Goal: Task Accomplishment & Management: Manage account settings

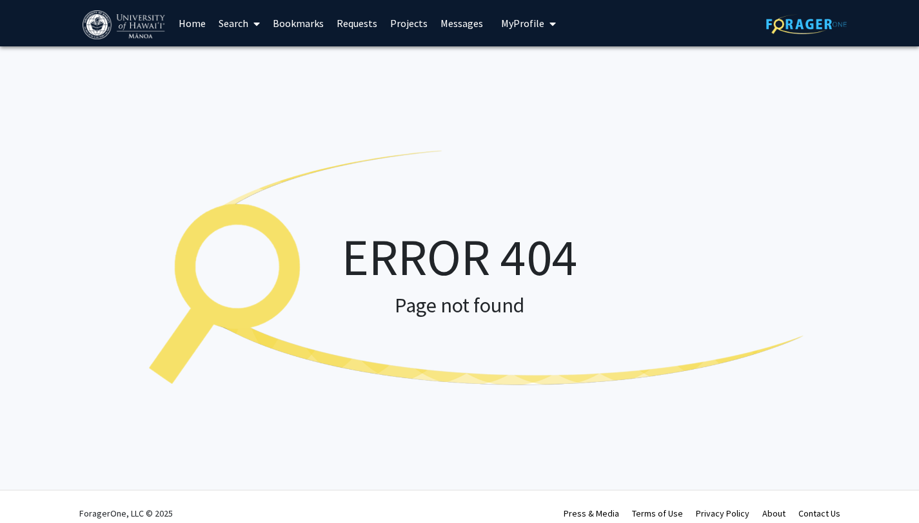
click at [111, 17] on img at bounding box center [125, 24] width 85 height 29
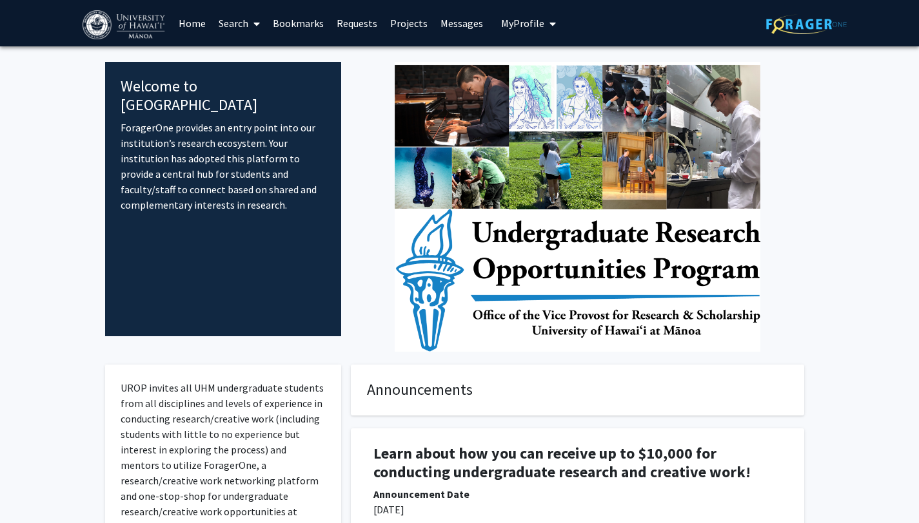
click at [544, 23] on span "My profile dropdown to access profile and logout" at bounding box center [550, 23] width 12 height 45
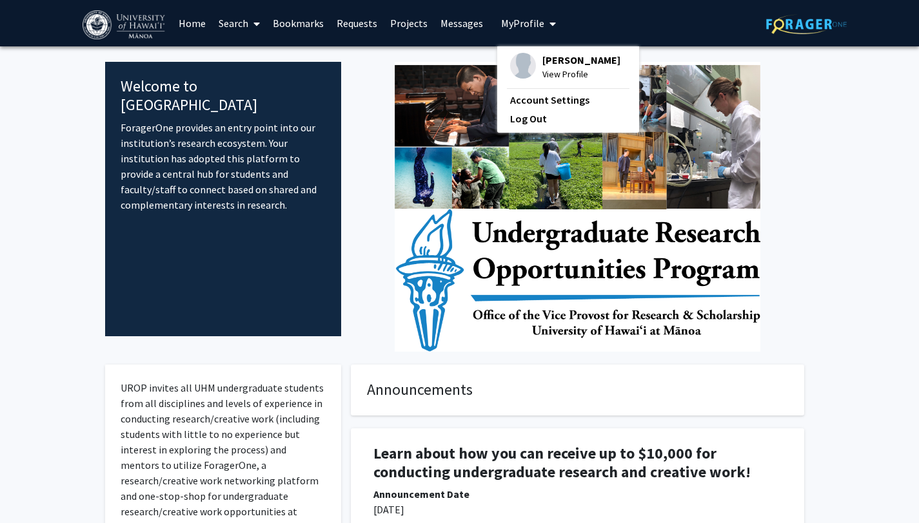
click at [561, 69] on span "View Profile" at bounding box center [581, 74] width 78 height 14
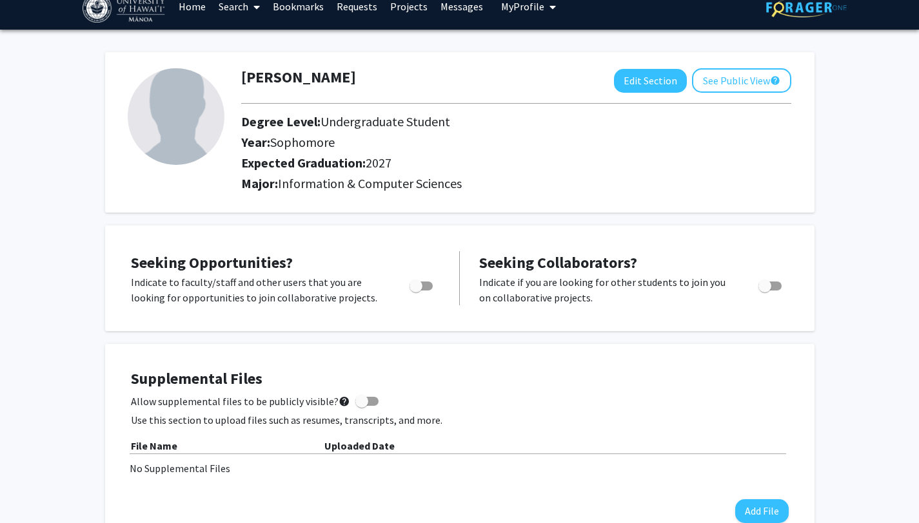
scroll to position [21, 0]
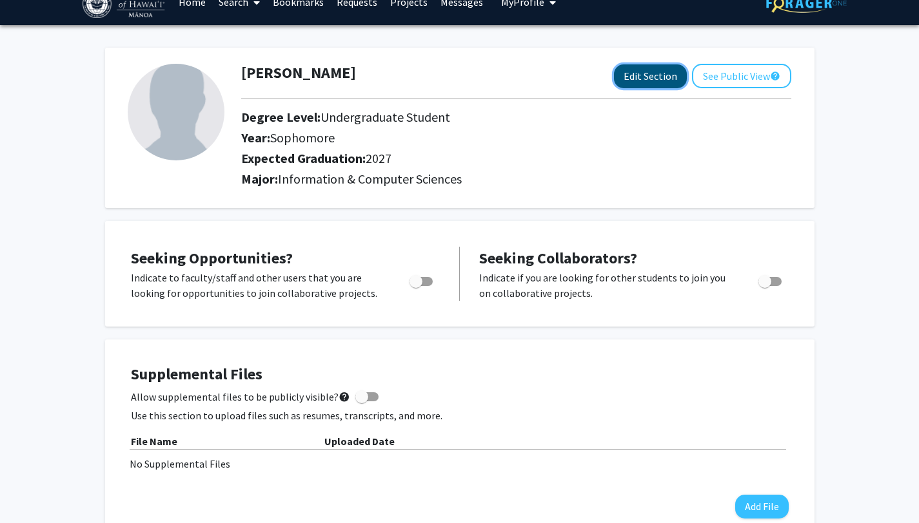
click at [666, 79] on button "Edit Section" at bounding box center [650, 76] width 73 height 24
select select "sophomore"
select select "2027"
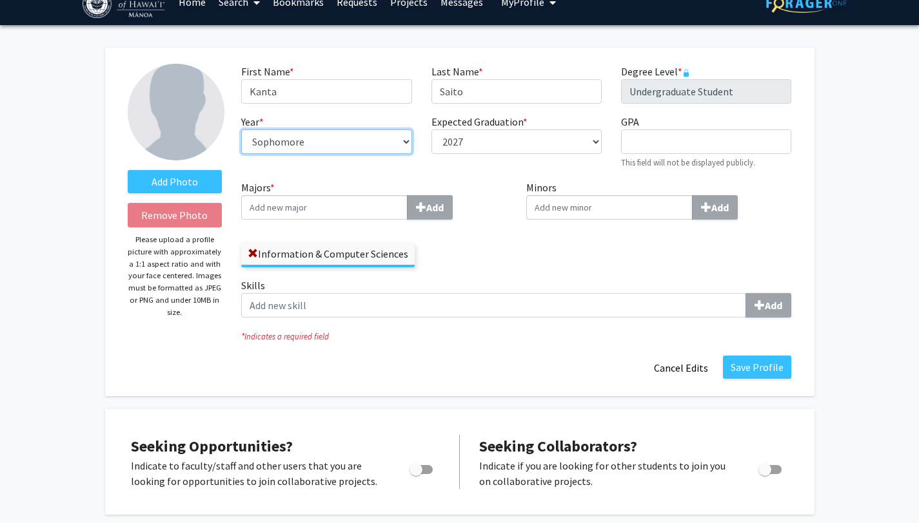
click at [317, 152] on select "--- First-year Sophomore Junior Senior Postbaccalaureate Certificate" at bounding box center [326, 142] width 170 height 24
select select "junior"
click at [315, 146] on select "--- First-year Sophomore Junior Senior Postbaccalaureate Certificate" at bounding box center [326, 142] width 170 height 24
click at [567, 157] on div "Expected Graduation * required --- 2018 2019 2020 2021 2022 2023 2024 2025 2026…" at bounding box center [517, 141] width 190 height 55
click at [664, 127] on div "GPA required This field will not be displayed publicly." at bounding box center [706, 141] width 190 height 55
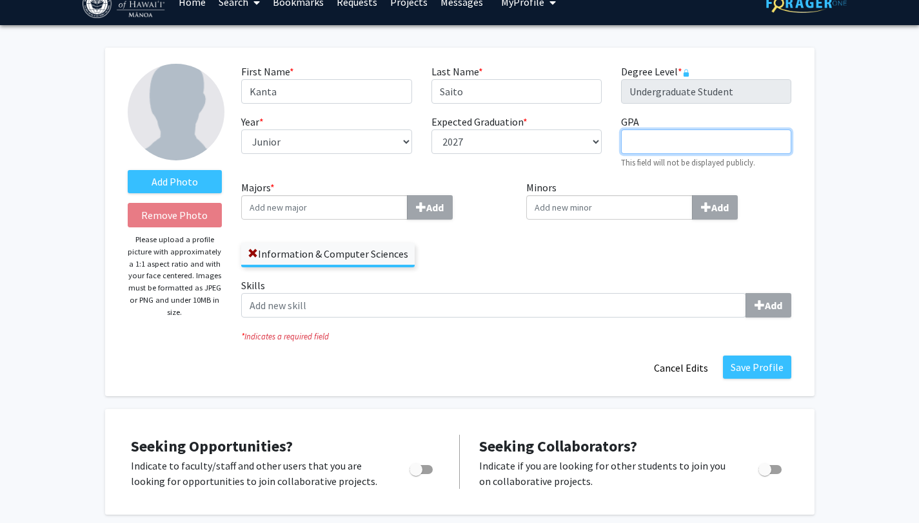
click at [664, 131] on input "GPA required" at bounding box center [706, 142] width 170 height 24
type input "3.70"
click at [576, 179] on div "First Name * required [PERSON_NAME] Last Name * required [PERSON_NAME] Degree L…" at bounding box center [515, 122] width 569 height 116
click at [374, 211] on input "Majors * Add" at bounding box center [324, 207] width 166 height 24
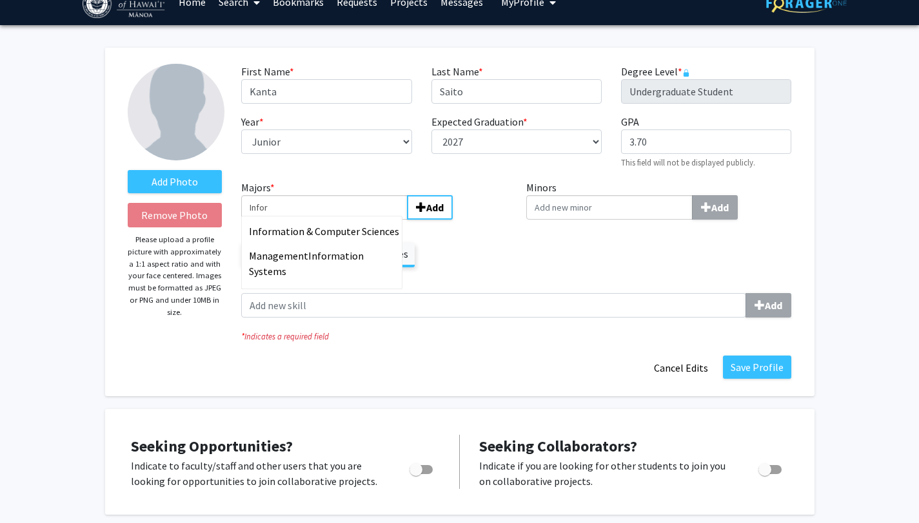
type input "Inform"
type input "D"
click at [383, 235] on span "& Computer Sciences" at bounding box center [350, 231] width 93 height 13
click at [383, 220] on input "Information" at bounding box center [324, 207] width 166 height 24
type input "Information & Computer Sciences"
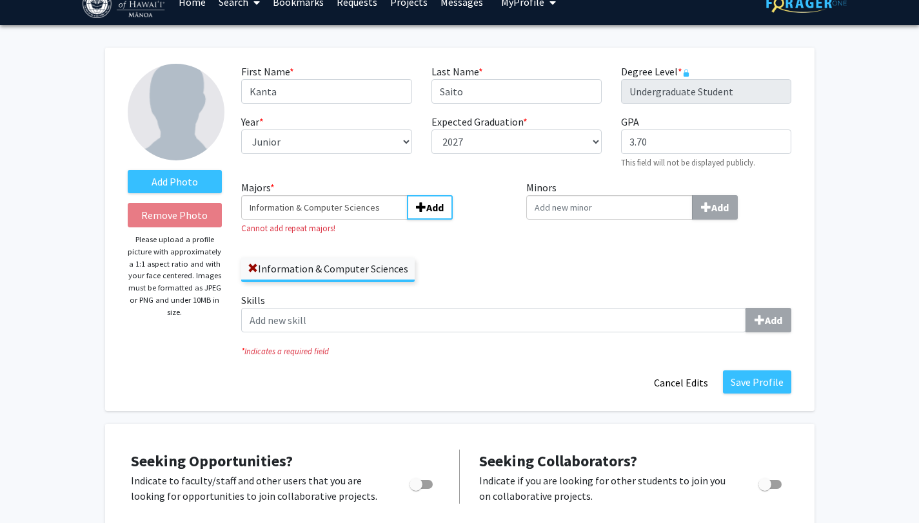
click at [600, 206] on input "Minors Add" at bounding box center [609, 207] width 166 height 24
click at [449, 262] on div "Information & Computer Sciences" at bounding box center [374, 263] width 266 height 37
click at [419, 217] on button "Add" at bounding box center [430, 207] width 46 height 24
click at [362, 206] on input "Information & Computer Sciences" at bounding box center [324, 207] width 166 height 24
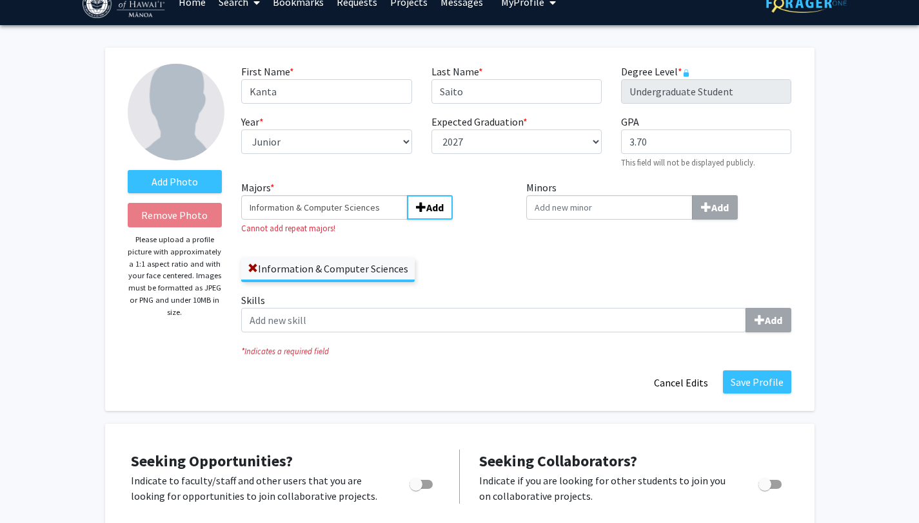
click at [362, 206] on input "Information & Computer Sciences" at bounding box center [324, 207] width 166 height 24
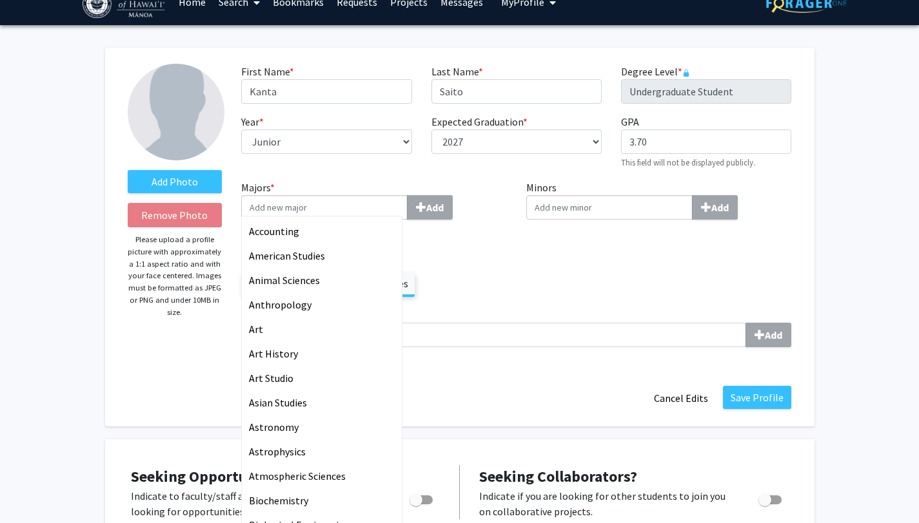
click at [483, 242] on div "Majors * Accounting American Studies Animal Sciences Anthropology Art Art Histo…" at bounding box center [374, 238] width 266 height 117
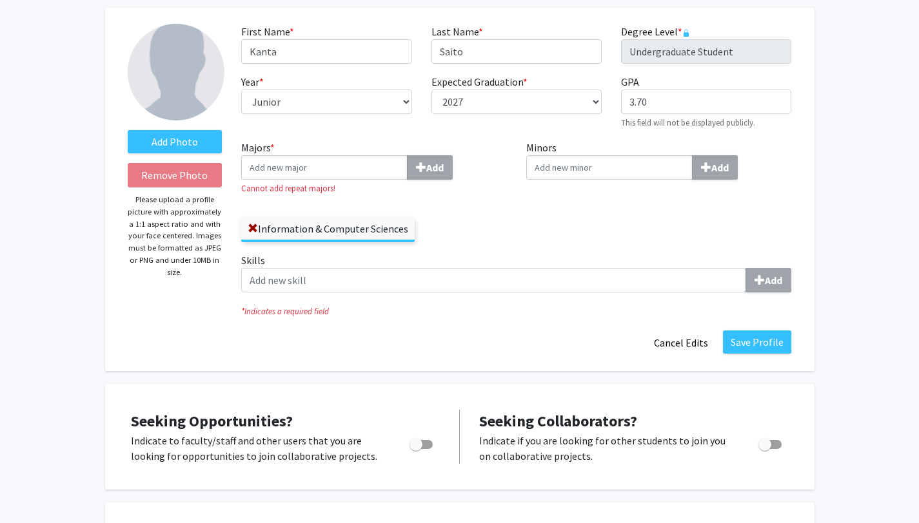
scroll to position [80, 0]
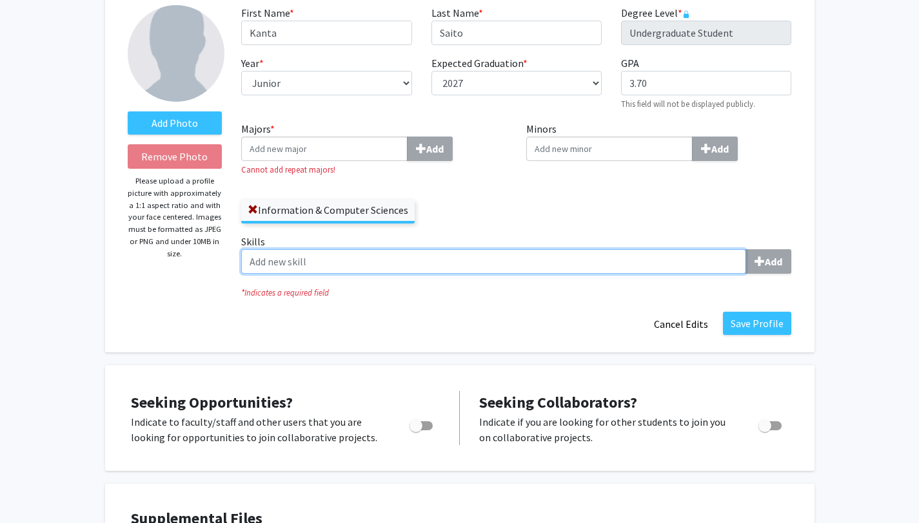
click at [326, 256] on input "Skills Add" at bounding box center [493, 261] width 505 height 24
type input "data science"
click at [569, 266] on input "data science" at bounding box center [493, 261] width 505 height 24
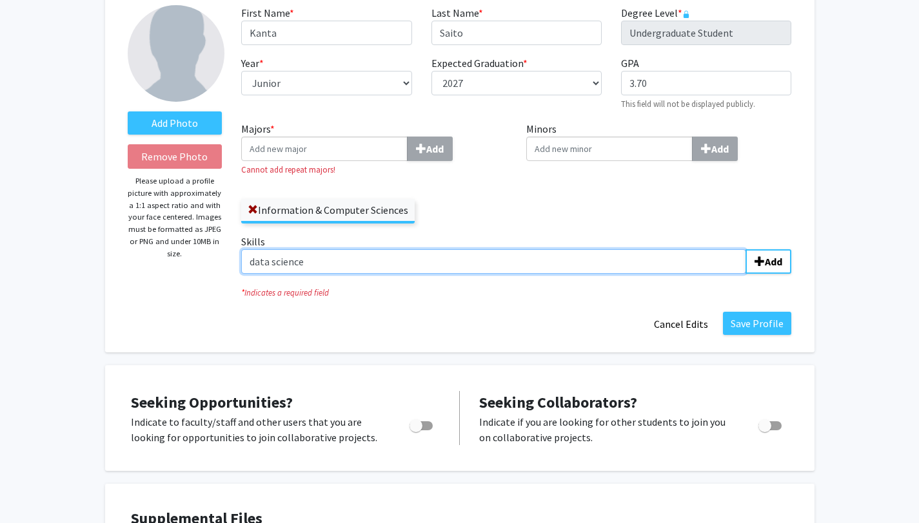
click at [569, 266] on input "data science" at bounding box center [493, 261] width 505 height 24
type input "D"
type input "Machine Learning"
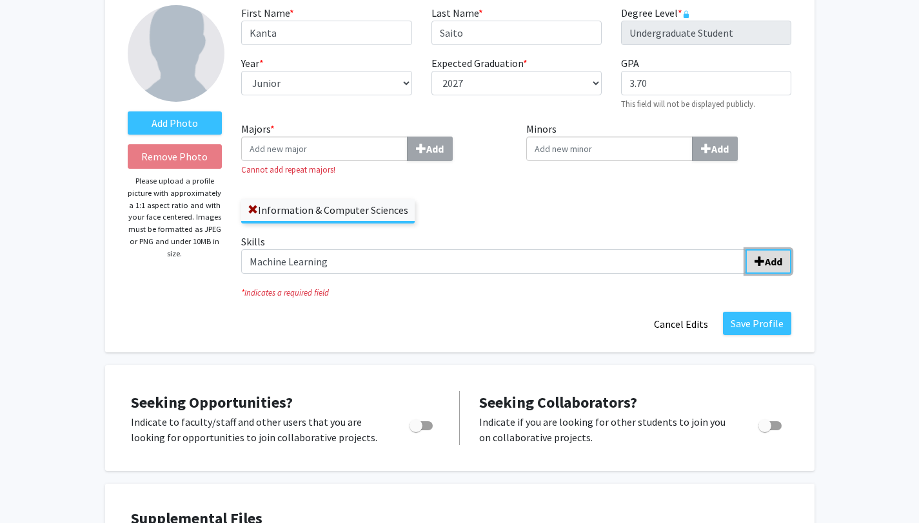
click at [748, 264] on button "Add" at bounding box center [768, 261] width 46 height 24
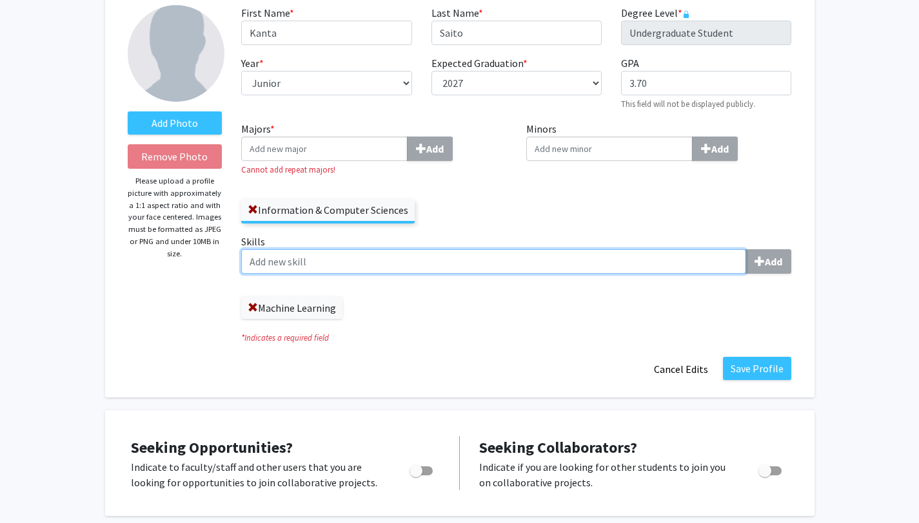
click at [437, 257] on input "Skills Add" at bounding box center [493, 261] width 505 height 24
